Goal: Information Seeking & Learning: Learn about a topic

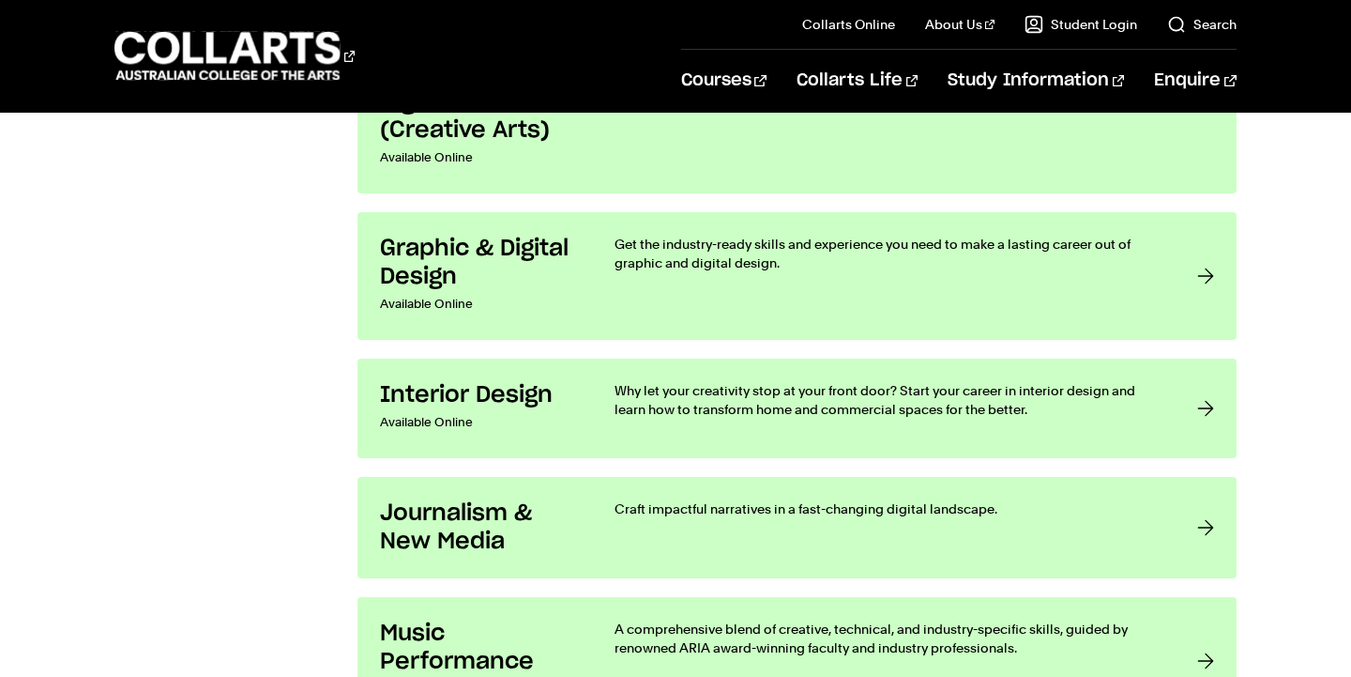
scroll to position [3250, 0]
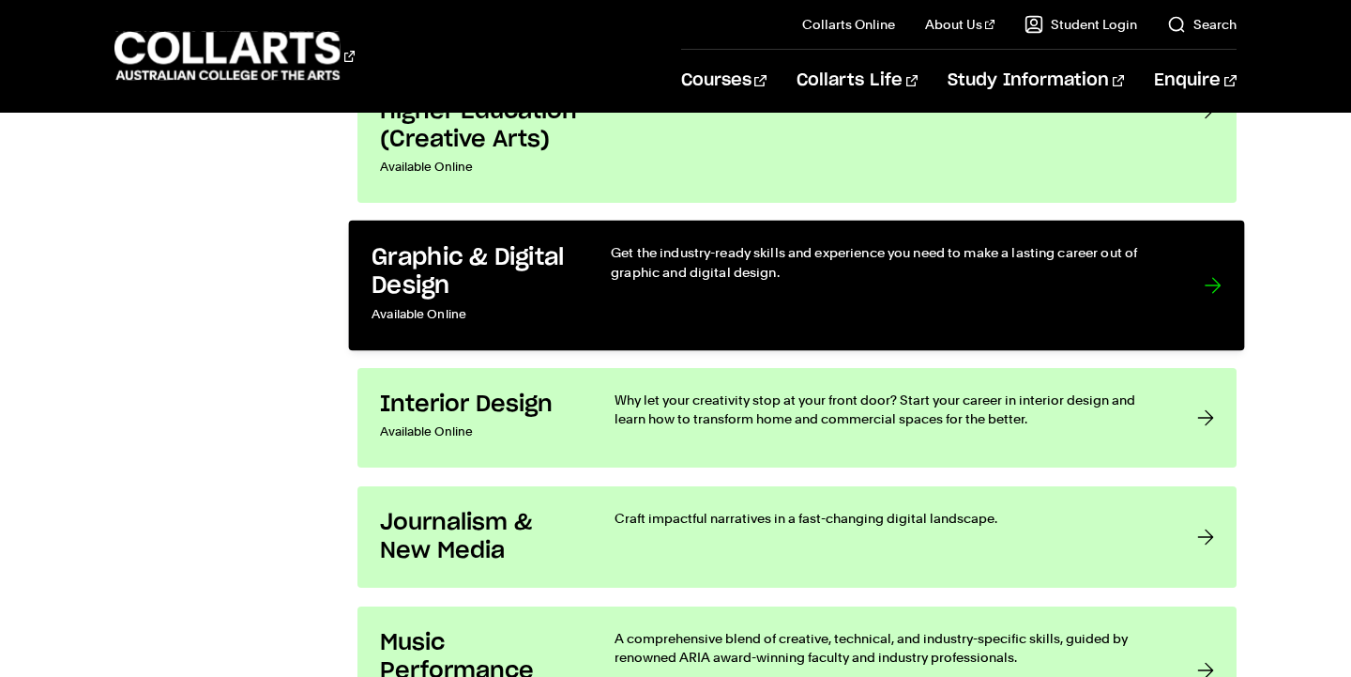
click at [439, 274] on h3 "Graphic & Digital Design" at bounding box center [473, 271] width 201 height 57
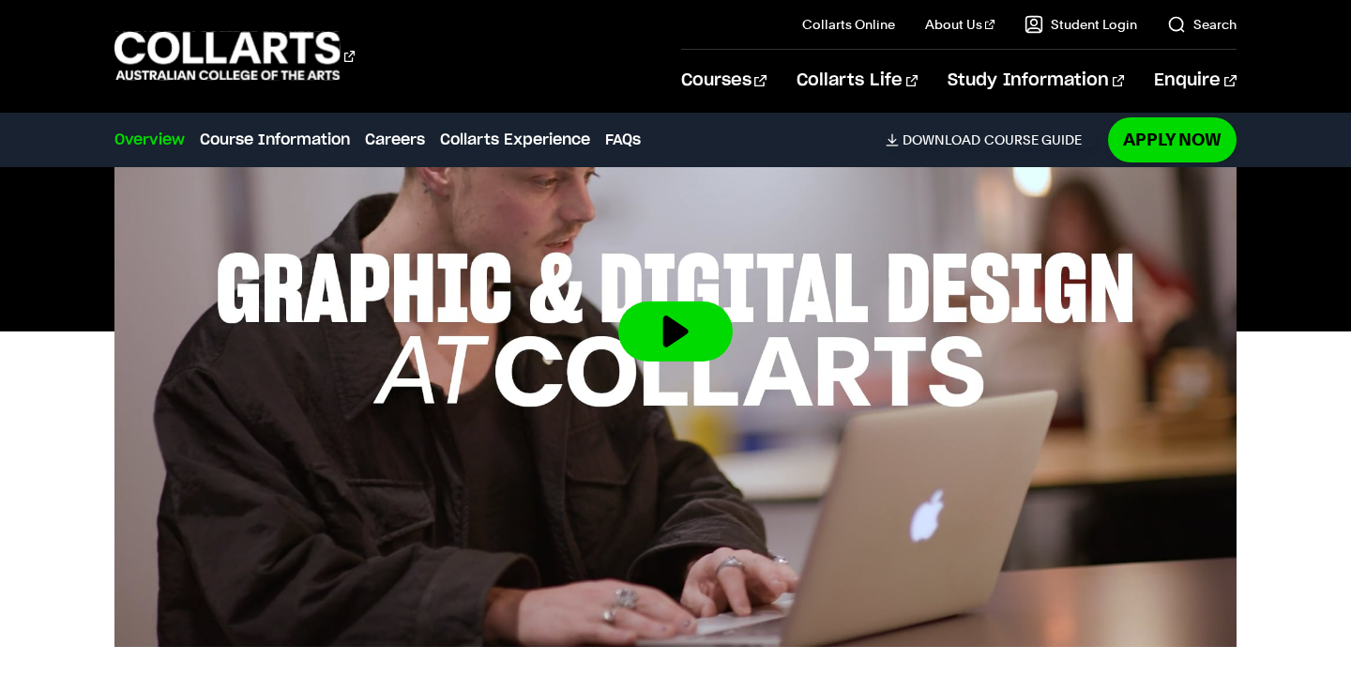
scroll to position [692, 0]
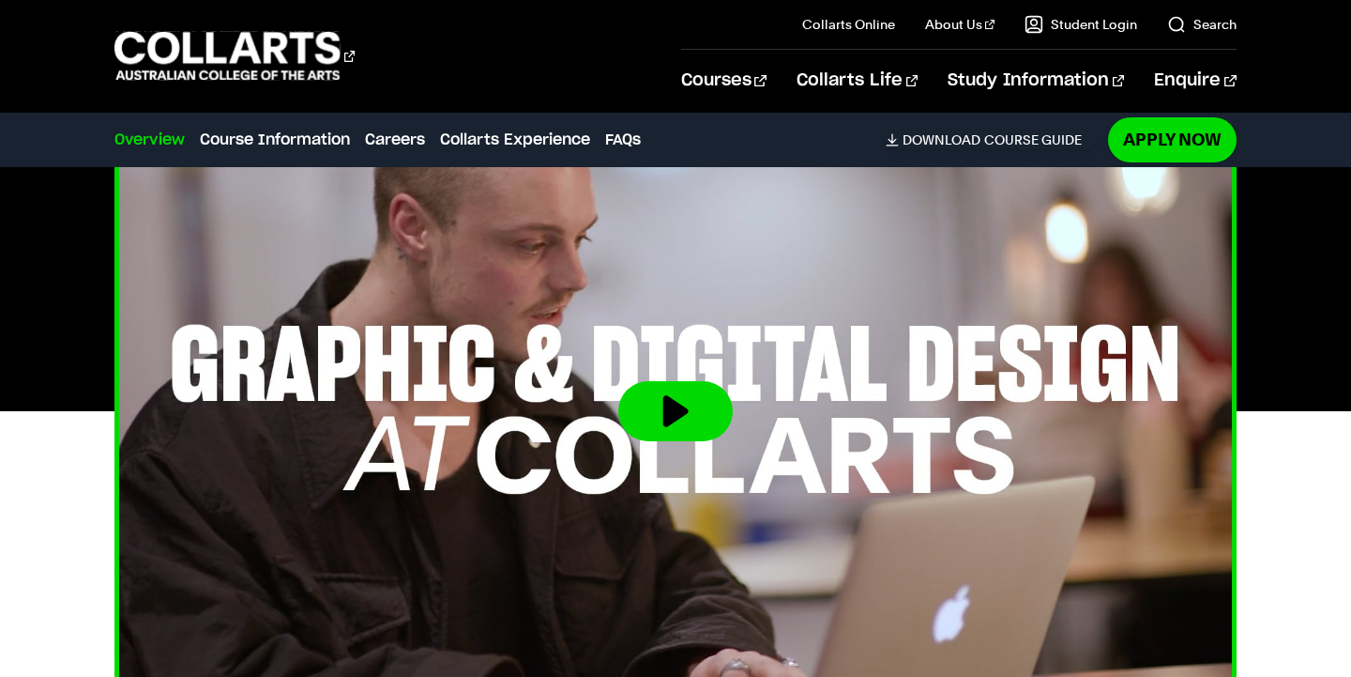
click at [670, 381] on button at bounding box center [675, 411] width 114 height 60
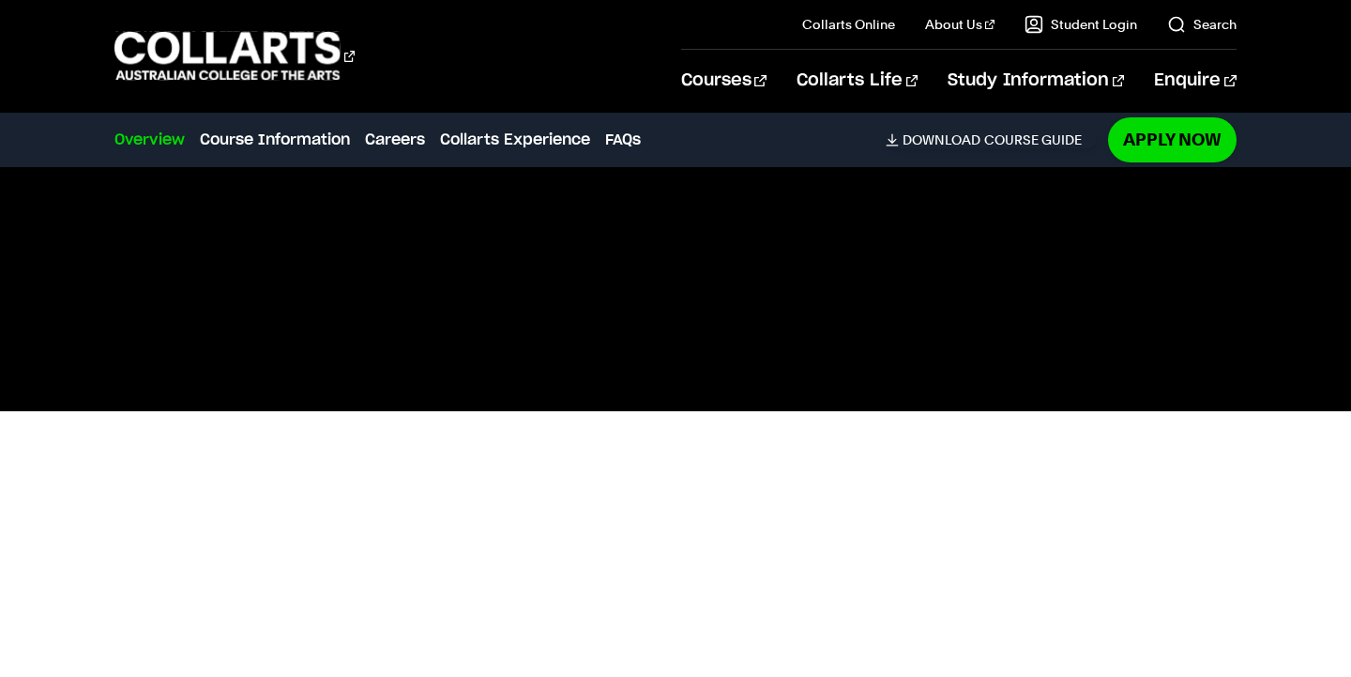
click at [601, 116] on div "Overview Overview Course Information Careers Collarts Experience FAQs Download …" at bounding box center [604, 140] width 981 height 53
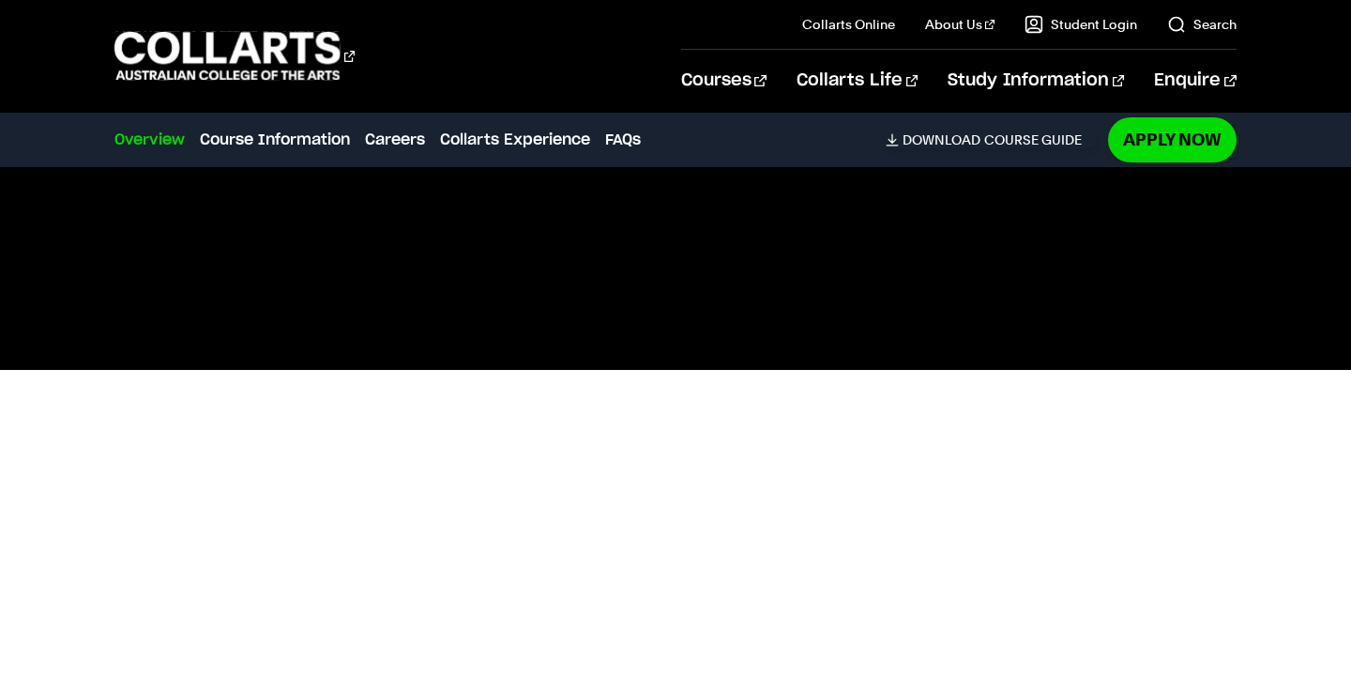
scroll to position [732, 0]
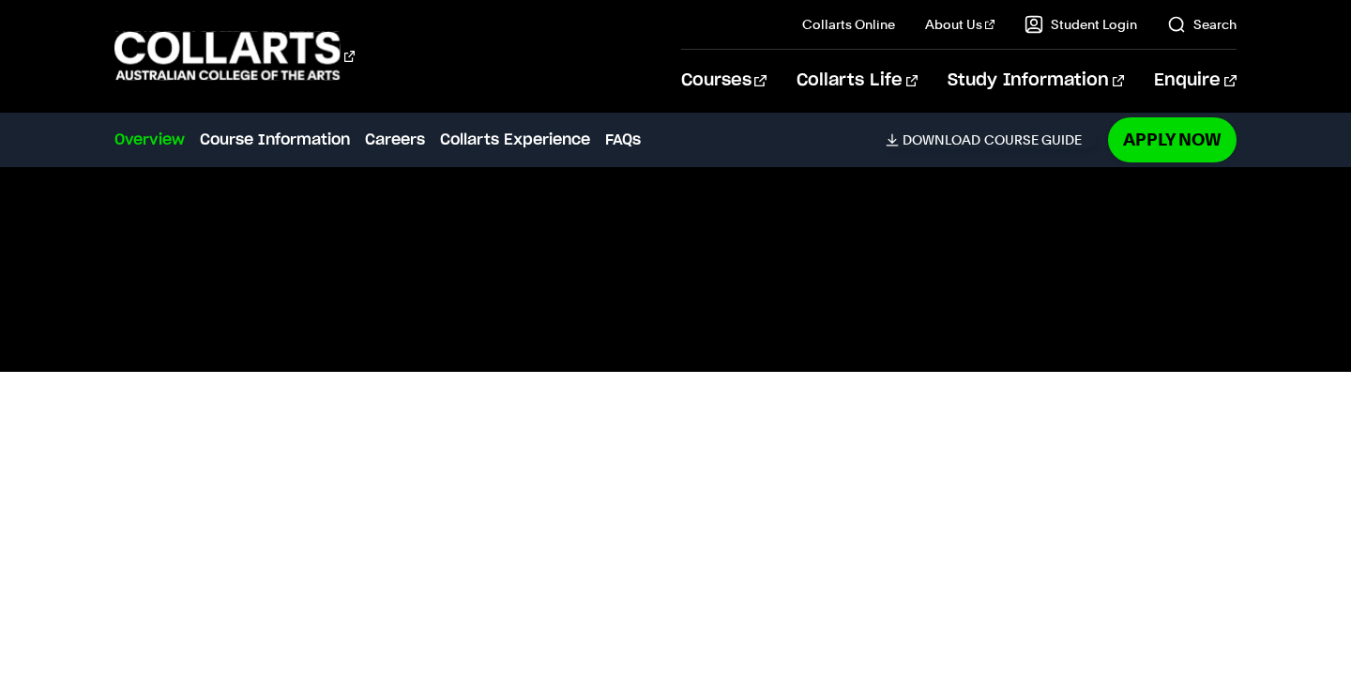
click at [1311, 487] on div at bounding box center [675, 371] width 1351 height 631
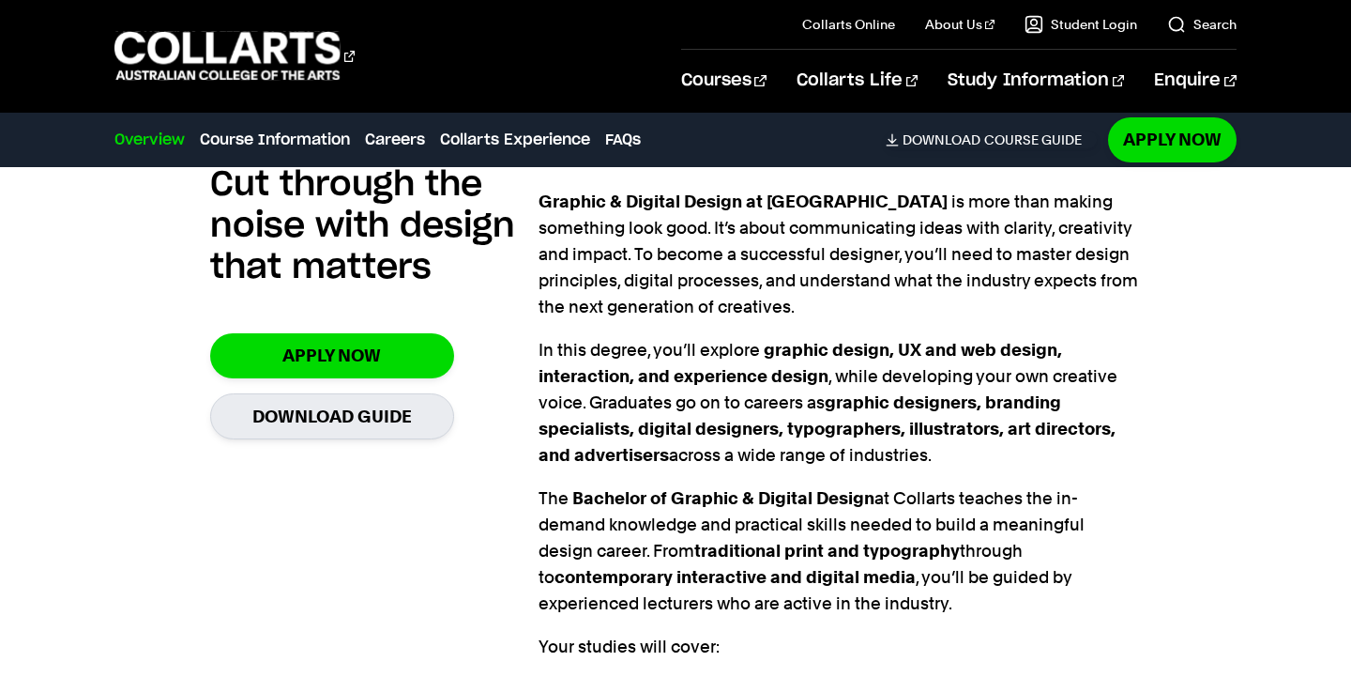
scroll to position [1339, 0]
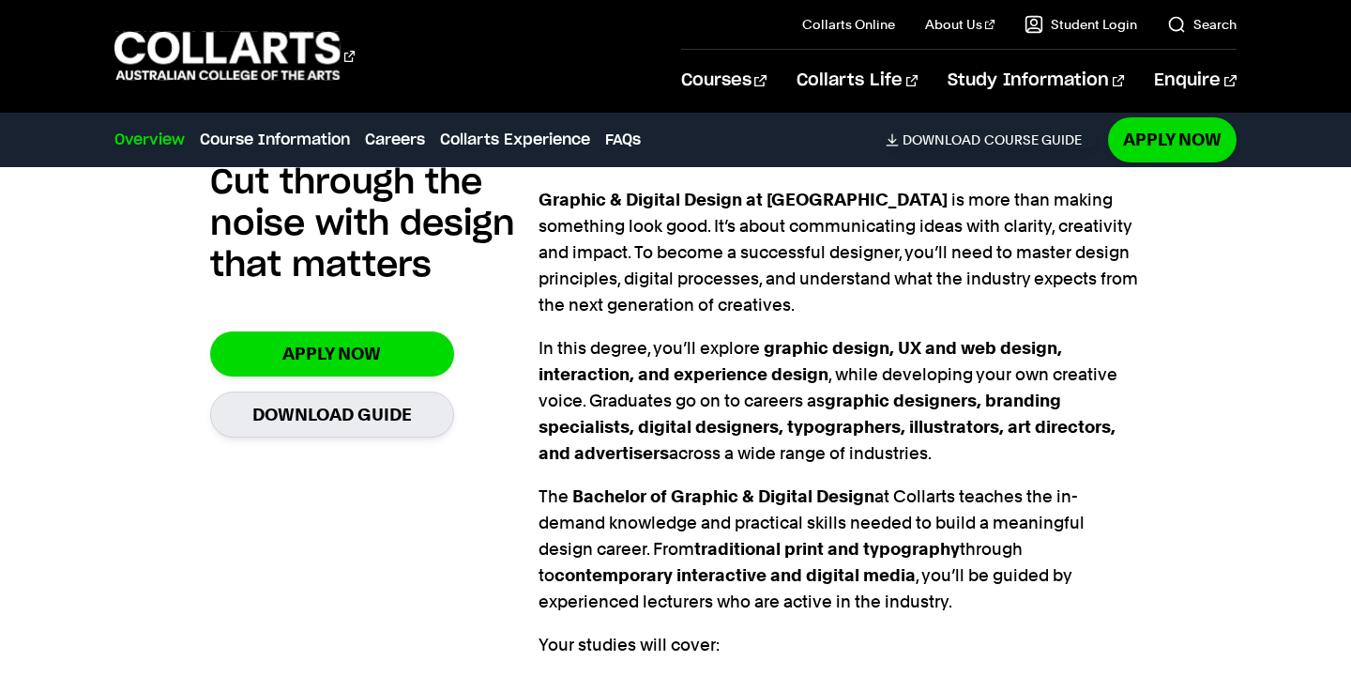
click at [547, 402] on p "In this degree, you’ll explore graphic design, UX and web design, interaction, …" at bounding box center [840, 400] width 602 height 131
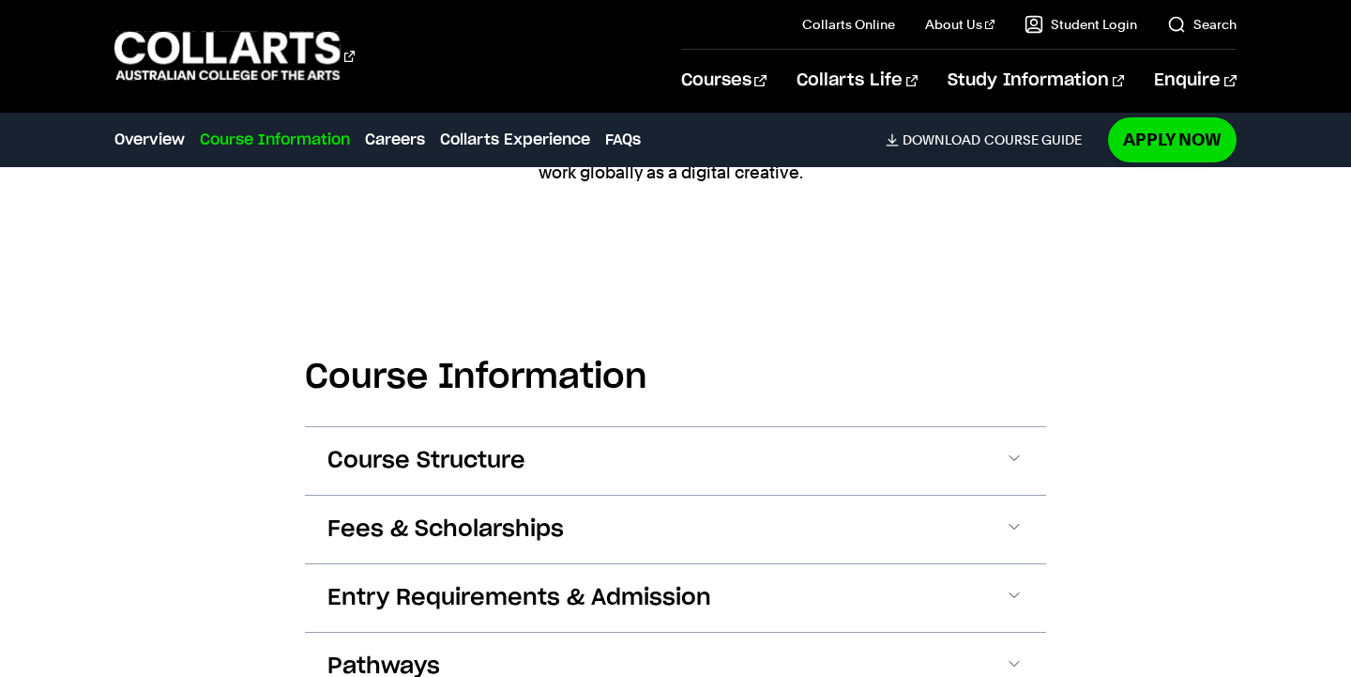
scroll to position [2168, 0]
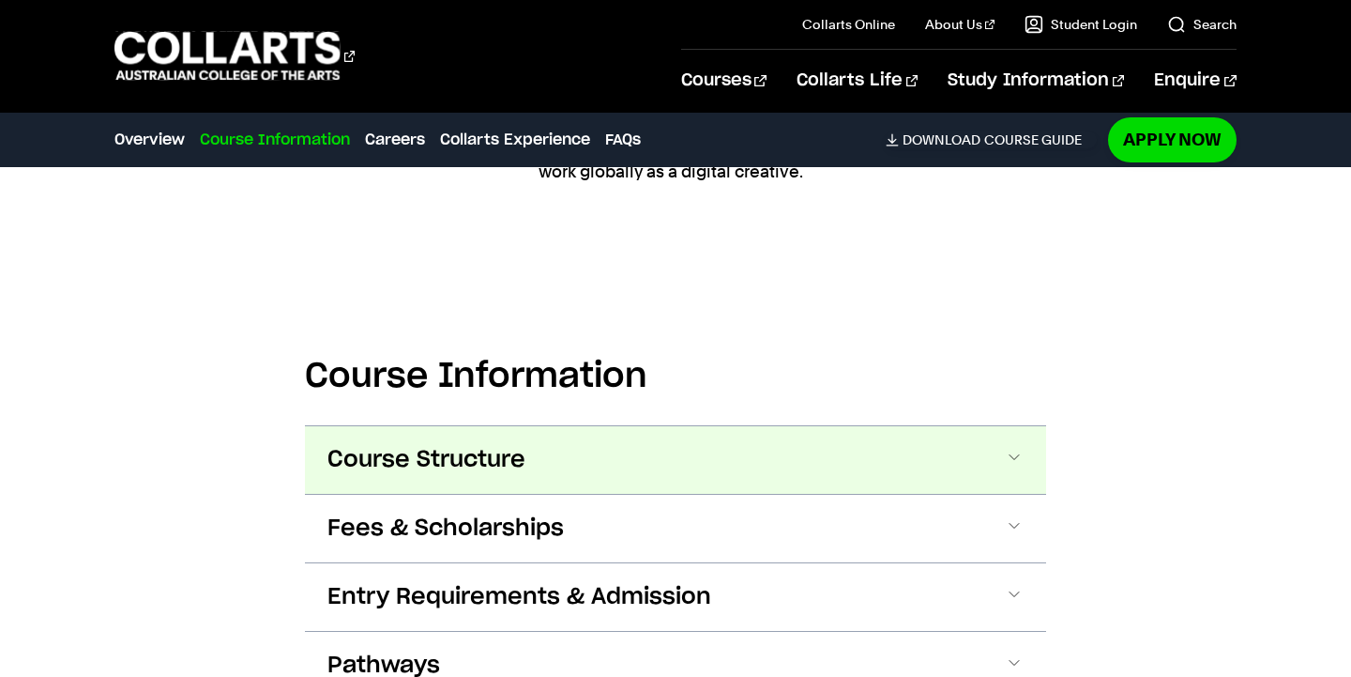
click at [501, 445] on span "Course Structure" at bounding box center [426, 460] width 198 height 30
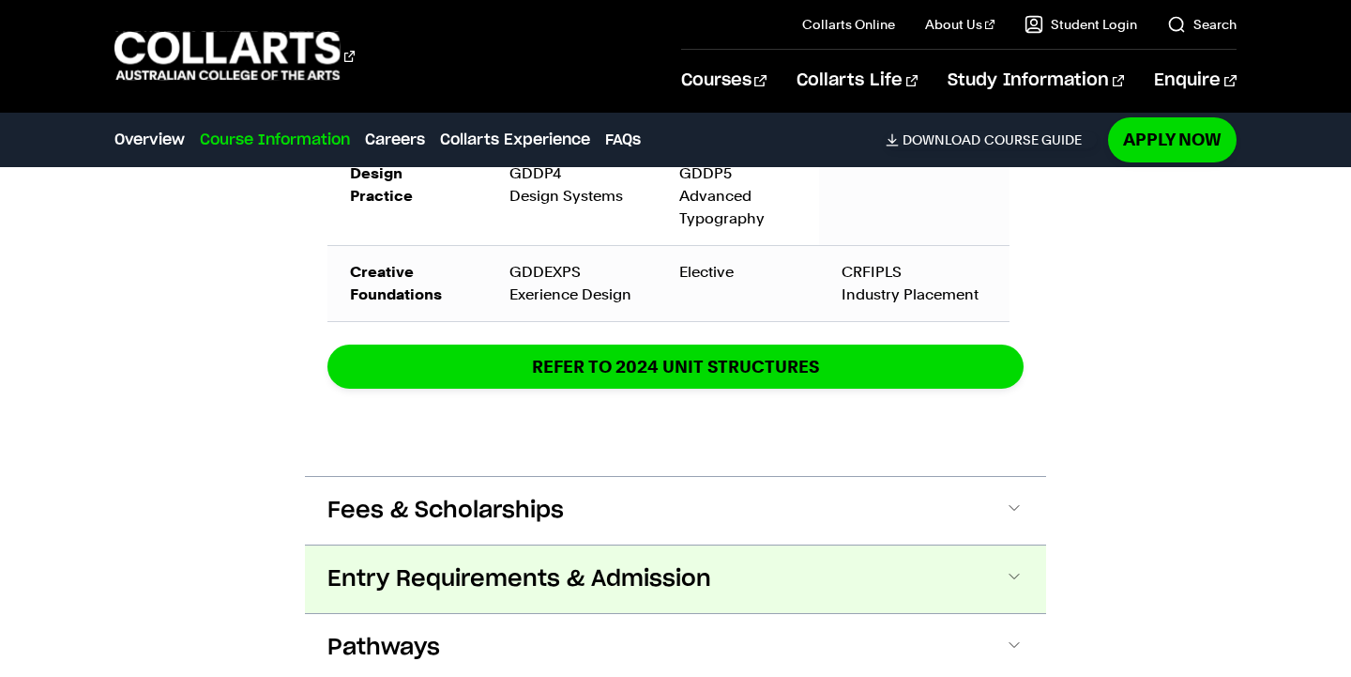
scroll to position [3634, 0]
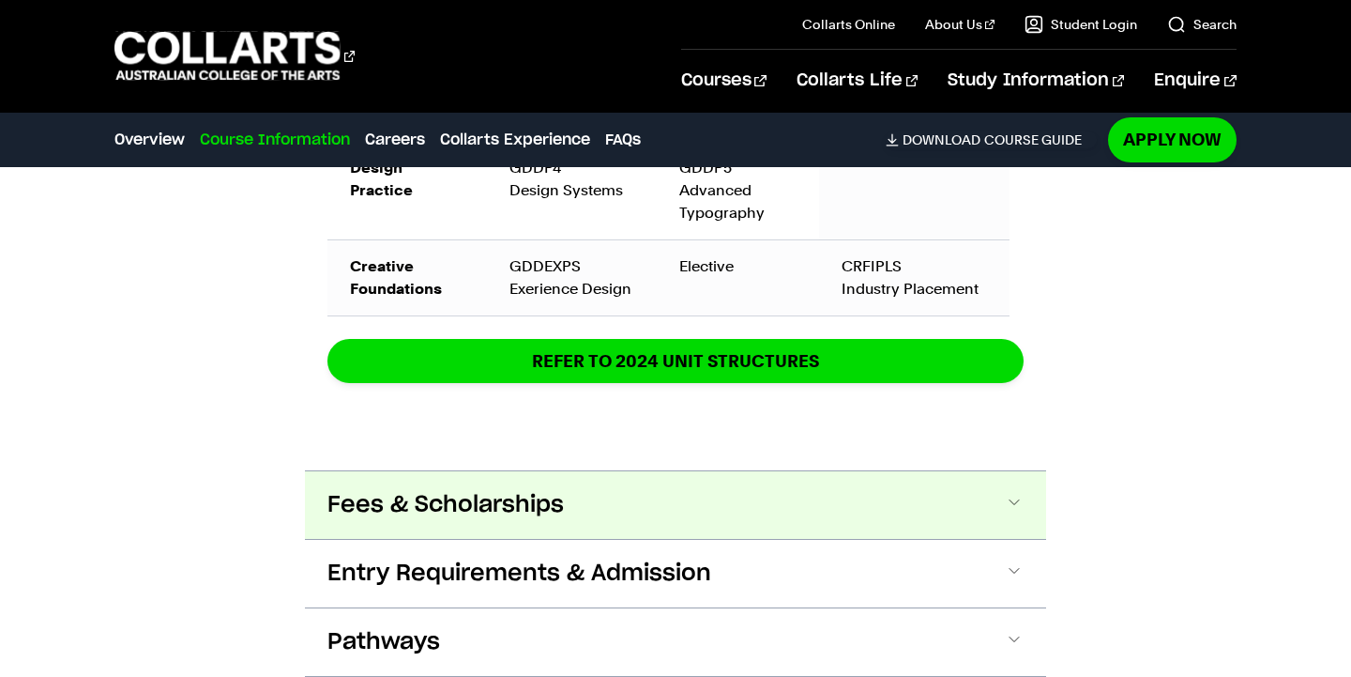
click at [441, 490] on span "Fees & Scholarships" at bounding box center [445, 505] width 236 height 30
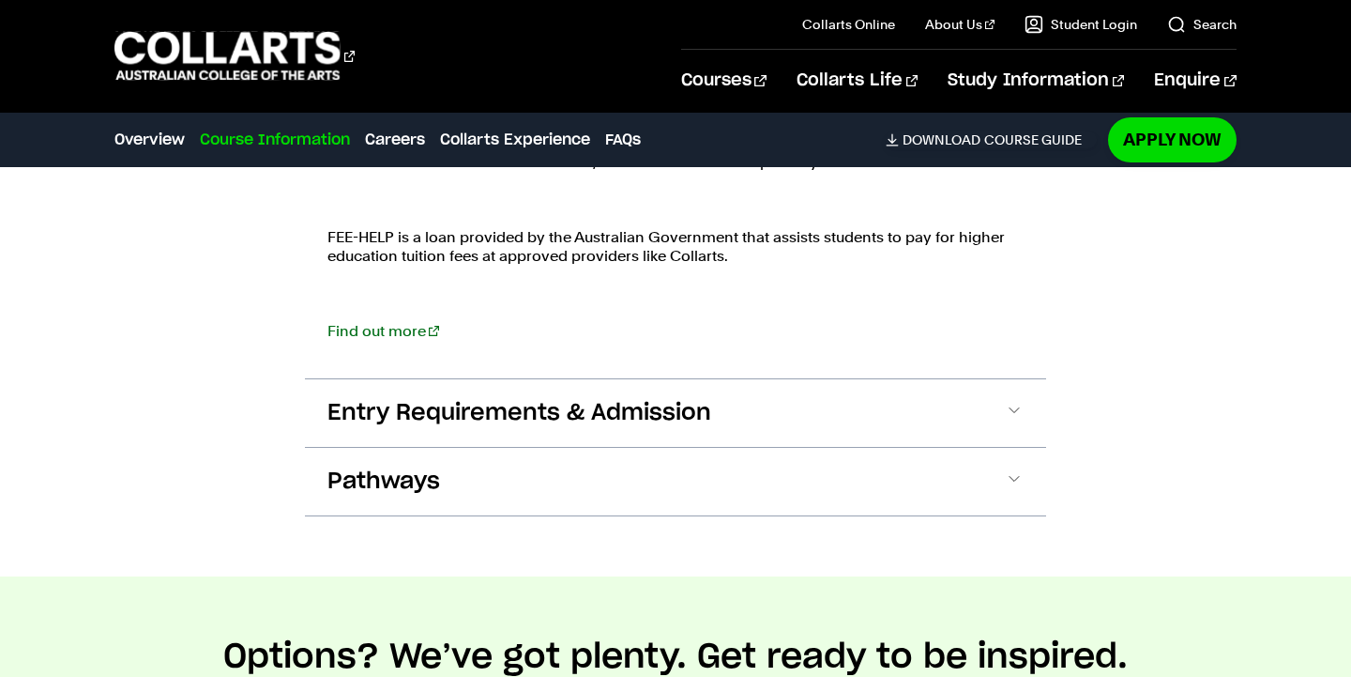
scroll to position [4300, 0]
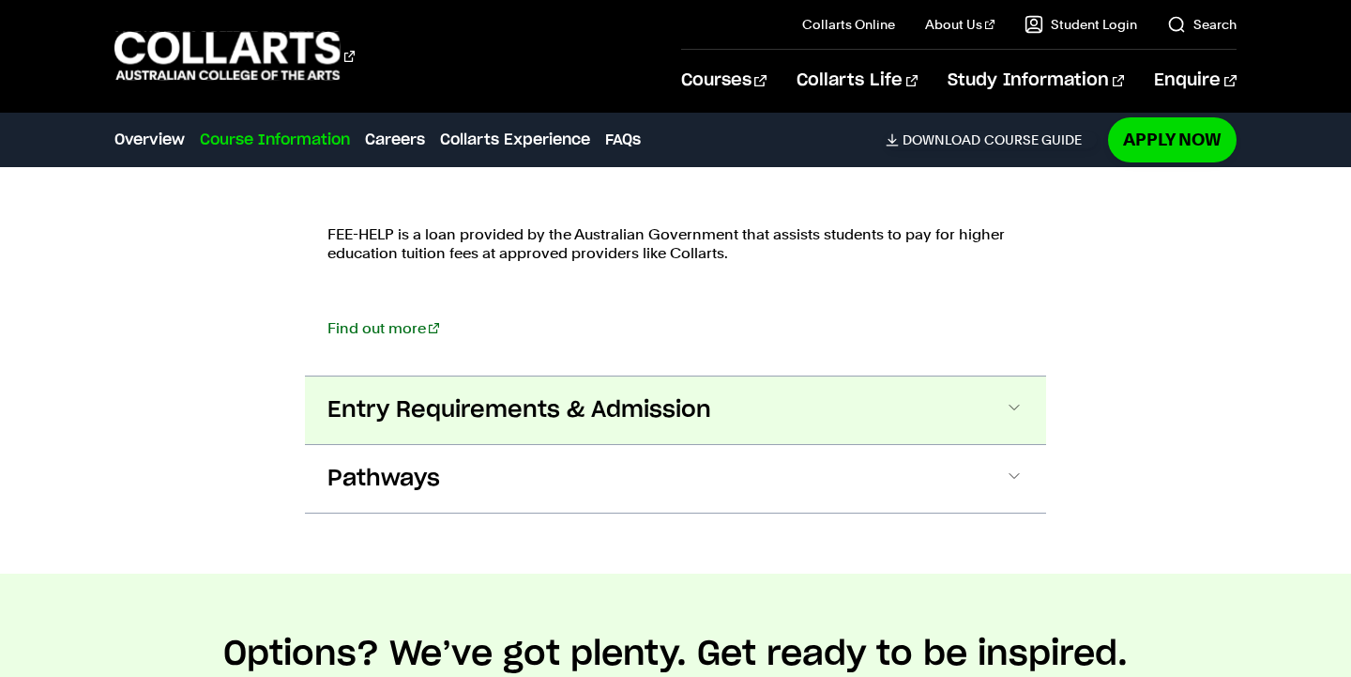
click at [588, 395] on span "Entry Requirements & Admission" at bounding box center [519, 410] width 384 height 30
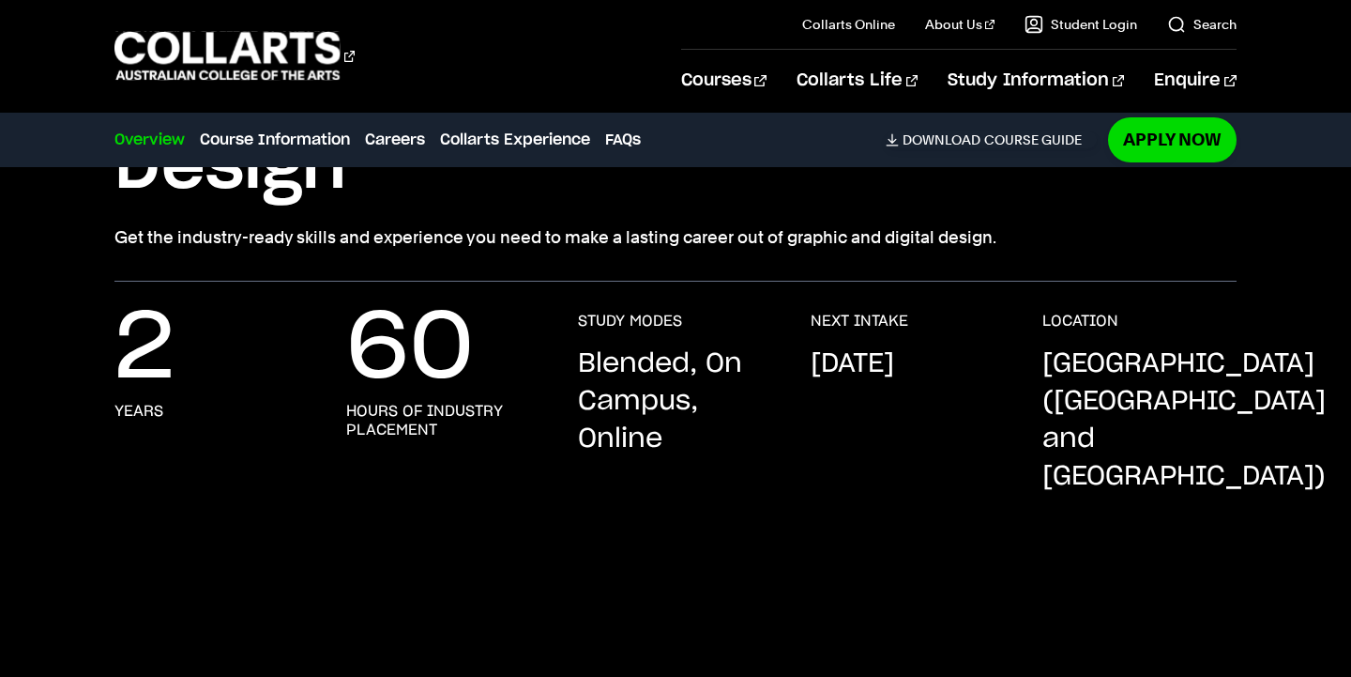
scroll to position [256, 0]
